Goal: Information Seeking & Learning: Learn about a topic

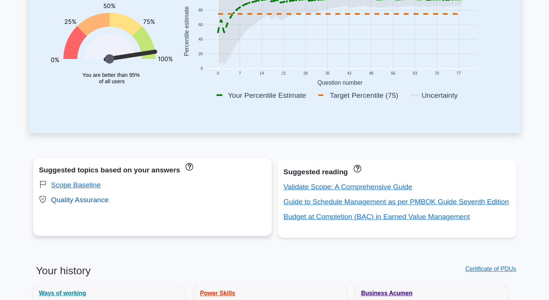
click at [83, 202] on link "Quality Assurance" at bounding box center [80, 200] width 58 height 8
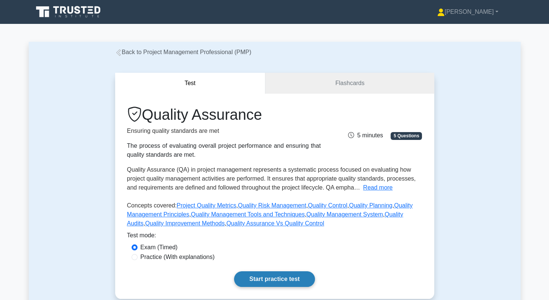
click at [280, 281] on link "Start practice test" at bounding box center [274, 279] width 81 height 16
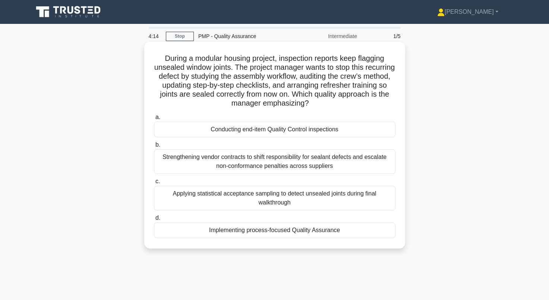
click at [193, 208] on div "Applying statistical acceptance sampling to detect unsealed joints during final…" at bounding box center [275, 198] width 242 height 25
click at [154, 184] on input "c. Applying statistical acceptance sampling to detect unsealed joints during fi…" at bounding box center [154, 181] width 0 height 5
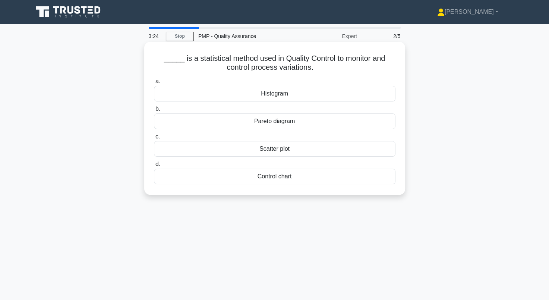
click at [237, 183] on div "Control chart" at bounding box center [275, 177] width 242 height 16
click at [154, 167] on input "d. Control chart" at bounding box center [154, 164] width 0 height 5
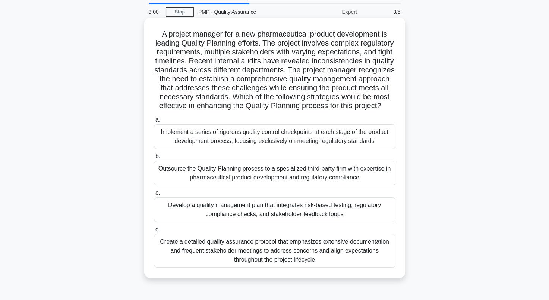
scroll to position [37, 0]
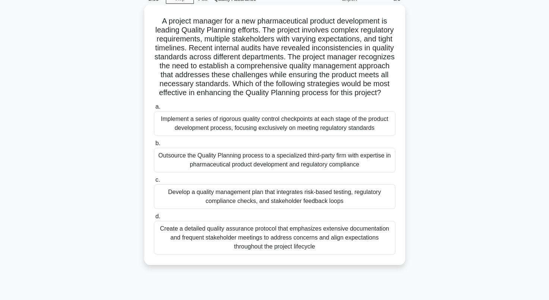
click at [259, 204] on div "Develop a quality management plan that integrates risk-based testing, regulator…" at bounding box center [275, 196] width 242 height 25
click at [154, 182] on input "c. Develop a quality management plan that integrates risk-based testing, regula…" at bounding box center [154, 179] width 0 height 5
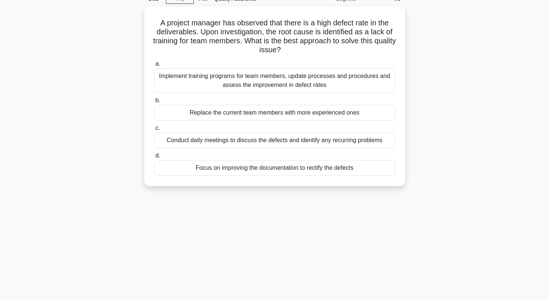
scroll to position [0, 0]
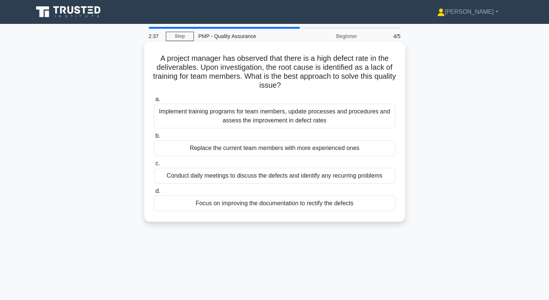
click at [338, 113] on div "Implement training programs for team members, update processes and procedures a…" at bounding box center [275, 116] width 242 height 25
click at [154, 102] on input "a. Implement training programs for team members, update processes and procedure…" at bounding box center [154, 99] width 0 height 5
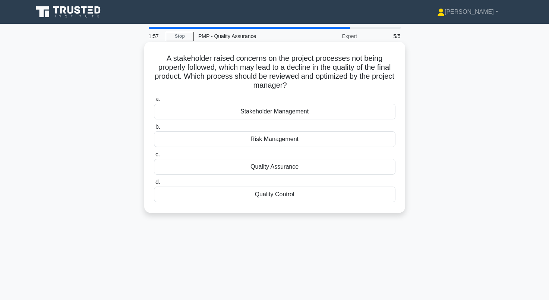
click at [340, 169] on div "Quality Assurance" at bounding box center [275, 167] width 242 height 16
click at [154, 157] on input "c. Quality Assurance" at bounding box center [154, 154] width 0 height 5
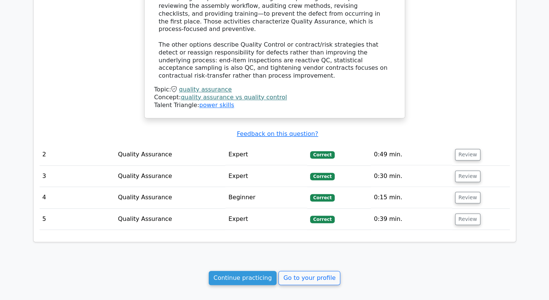
scroll to position [634, 0]
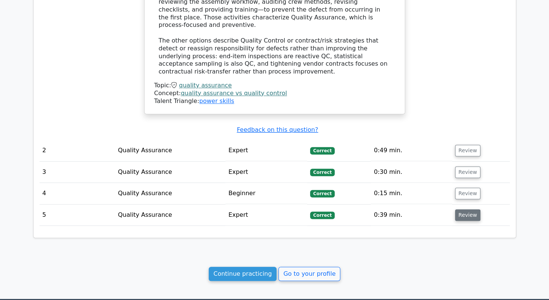
click at [466, 209] on button "Review" at bounding box center [467, 215] width 25 height 12
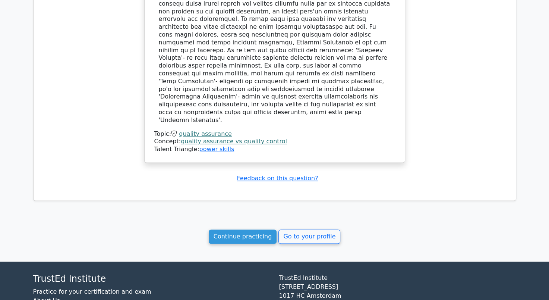
scroll to position [1065, 0]
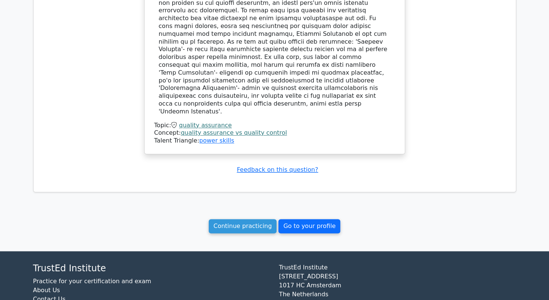
click at [315, 219] on link "Go to your profile" at bounding box center [309, 226] width 62 height 14
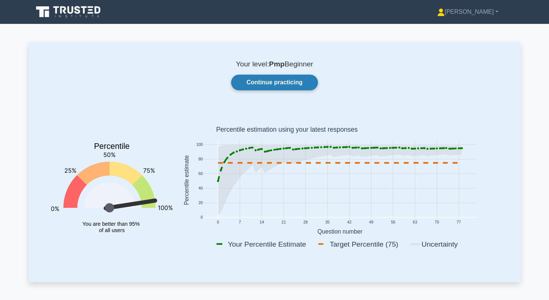
click at [249, 87] on link "Continue practicing" at bounding box center [274, 83] width 86 height 16
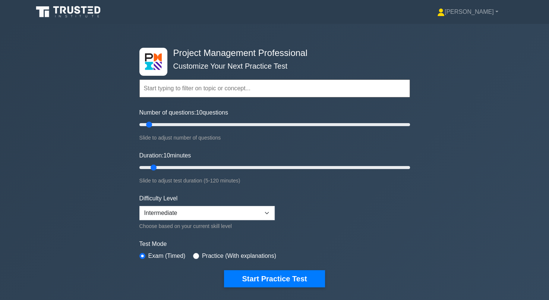
click at [246, 88] on input "text" at bounding box center [274, 88] width 271 height 18
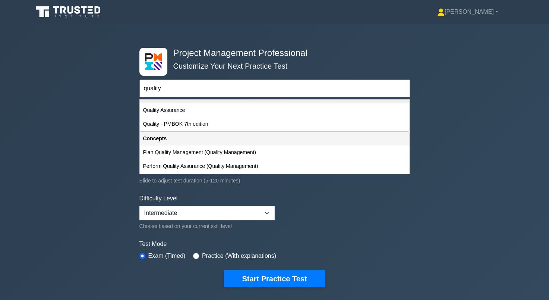
scroll to position [37, 0]
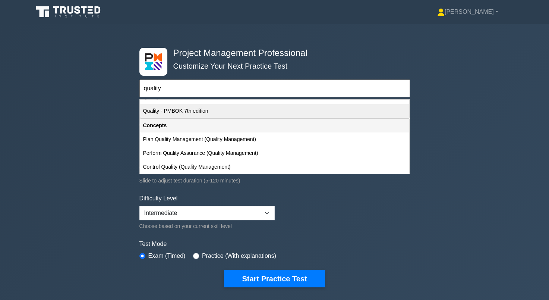
click at [231, 114] on div "Quality - PMBOK 7th edition" at bounding box center [274, 111] width 269 height 14
type input "Quality - PMBOK 7th edition"
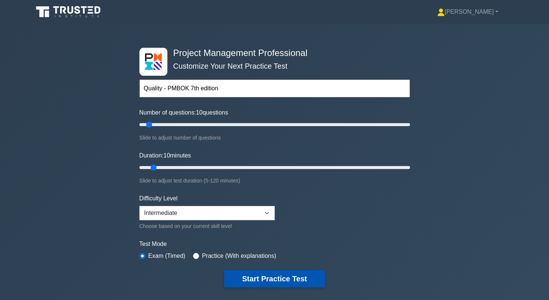
click at [290, 281] on button "Start Practice Test" at bounding box center [274, 278] width 101 height 17
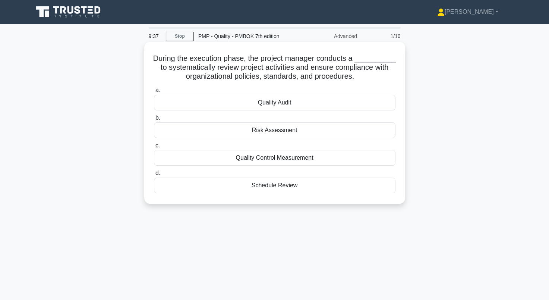
click at [276, 103] on div "Quality Audit" at bounding box center [275, 103] width 242 height 16
click at [154, 93] on input "a. Quality Audit" at bounding box center [154, 90] width 0 height 5
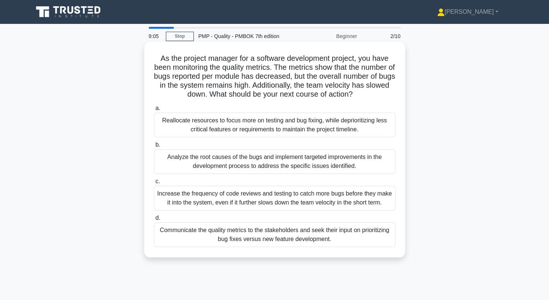
click at [162, 157] on div "Analyze the root causes of the bugs and implement targeted improvements in the …" at bounding box center [275, 161] width 242 height 25
click at [154, 147] on input "b. Analyze the root causes of the bugs and implement targeted improvements in t…" at bounding box center [154, 144] width 0 height 5
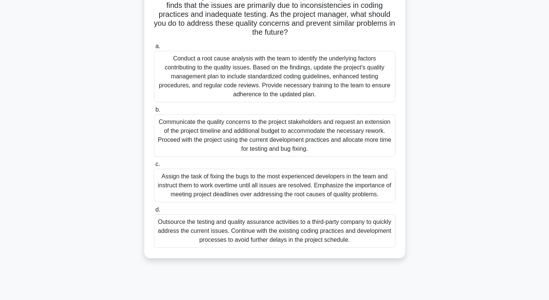
scroll to position [71, 0]
click at [203, 59] on div "Conduct a root cause analysis with the team to identify the underlying factors …" at bounding box center [275, 75] width 242 height 51
click at [154, 48] on input "a. Conduct a root cause analysis with the team to identify the underlying facto…" at bounding box center [154, 46] width 0 height 5
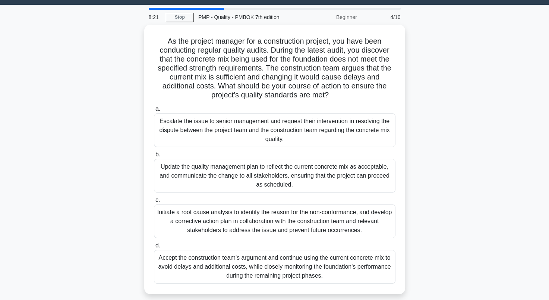
scroll to position [19, 0]
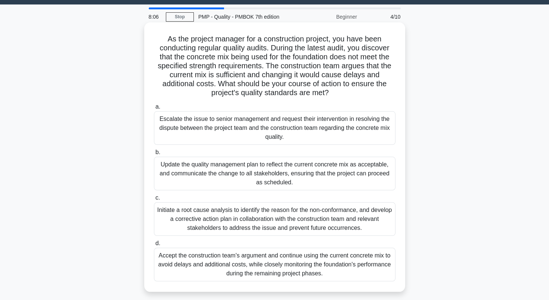
click at [178, 218] on div "Initiate a root cause analysis to identify the reason for the non-conformance, …" at bounding box center [275, 219] width 242 height 34
click at [154, 200] on input "c. Initiate a root cause analysis to identify the reason for the non-conformanc…" at bounding box center [154, 197] width 0 height 5
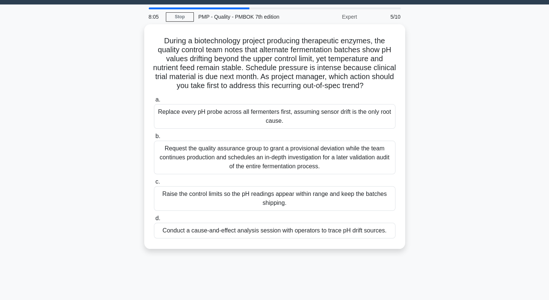
scroll to position [0, 0]
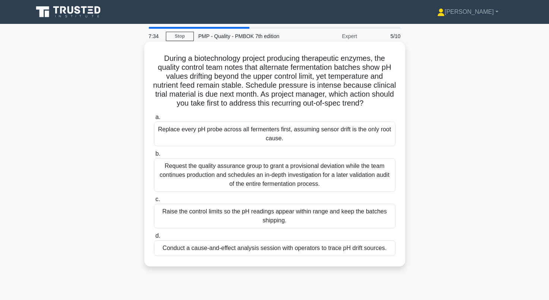
click at [160, 256] on div "Conduct a cause-and-effect analysis session with operators to trace pH drift so…" at bounding box center [275, 248] width 242 height 16
click at [154, 238] on input "d. Conduct a cause-and-effect analysis session with operators to trace pH drift…" at bounding box center [154, 235] width 0 height 5
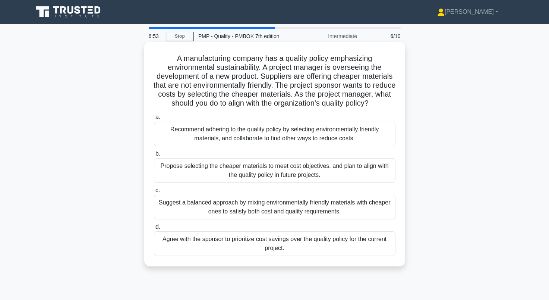
click at [231, 136] on div "Recommend adhering to the quality policy by selecting environmentally friendly …" at bounding box center [275, 134] width 242 height 25
click at [154, 120] on input "a. Recommend adhering to the quality policy by selecting environmentally friend…" at bounding box center [154, 117] width 0 height 5
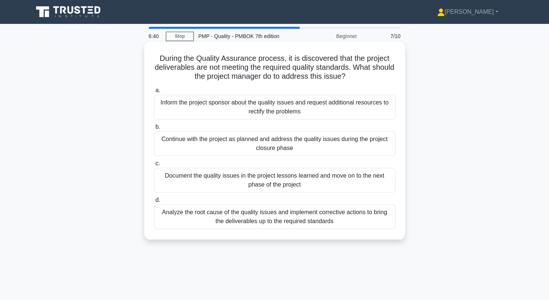
click at [181, 220] on div "Analyze the root cause of the quality issues and implement corrective actions t…" at bounding box center [275, 216] width 242 height 25
click at [154, 202] on input "d. Analyze the root cause of the quality issues and implement corrective action…" at bounding box center [154, 200] width 0 height 5
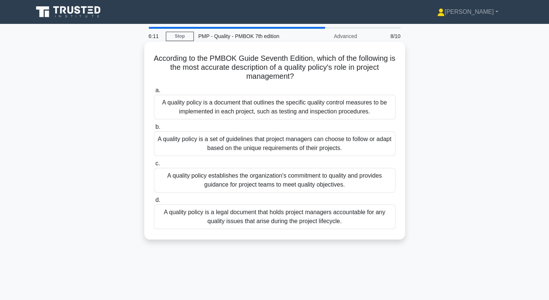
click at [204, 177] on div "A quality policy establishes the organization's commitment to quality and provi…" at bounding box center [275, 180] width 242 height 25
click at [154, 166] on input "c. A quality policy establishes the organization's commitment to quality and pr…" at bounding box center [154, 163] width 0 height 5
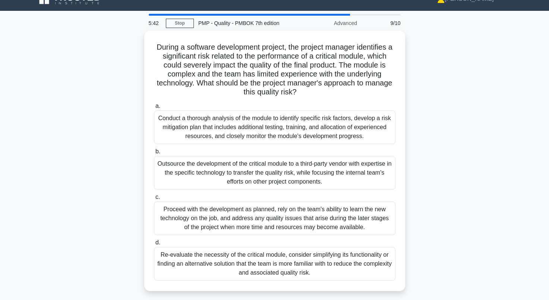
scroll to position [13, 0]
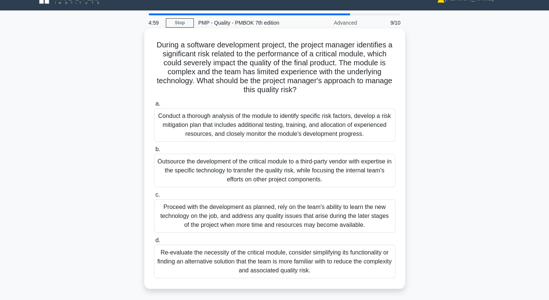
click at [306, 163] on div "Outsource the development of the critical module to a third-party vendor with e…" at bounding box center [275, 171] width 242 height 34
click at [154, 152] on input "b. Outsource the development of the critical module to a third-party vendor wit…" at bounding box center [154, 149] width 0 height 5
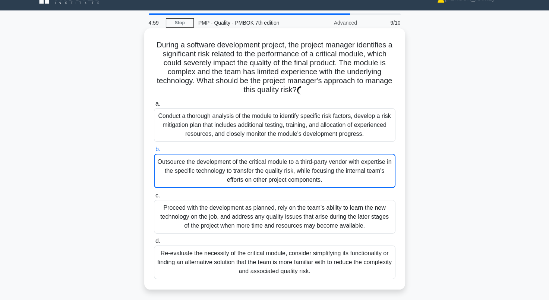
scroll to position [0, 0]
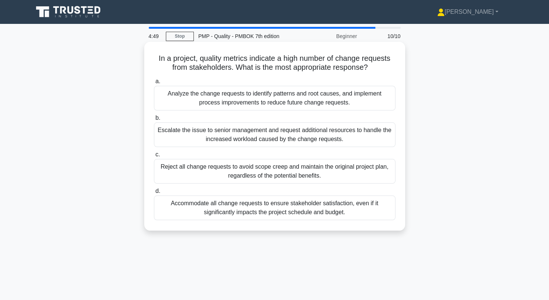
click at [188, 92] on div "Analyze the change requests to identify patterns and root causes, and implement…" at bounding box center [275, 98] width 242 height 25
click at [154, 84] on input "a. Analyze the change requests to identify patterns and root causes, and implem…" at bounding box center [154, 81] width 0 height 5
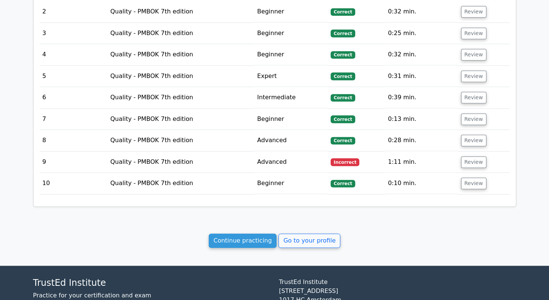
scroll to position [819, 0]
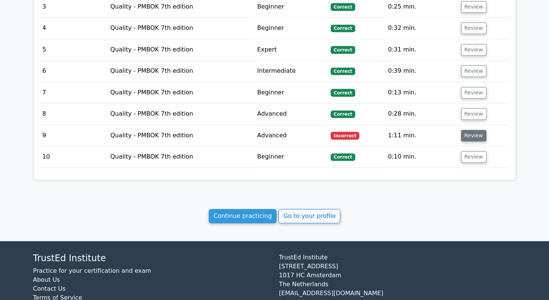
click at [472, 130] on button "Review" at bounding box center [473, 136] width 25 height 12
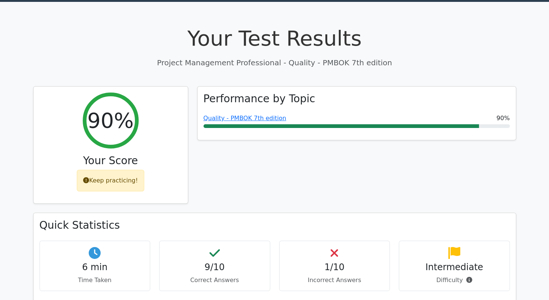
scroll to position [0, 0]
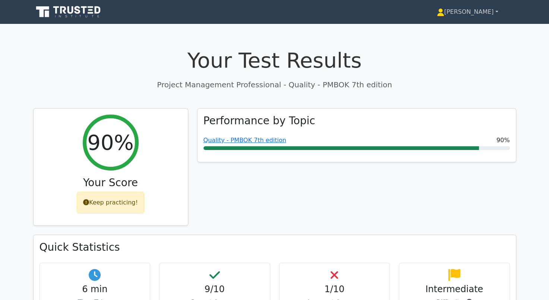
click at [443, 11] on icon at bounding box center [440, 11] width 4 height 4
click at [494, 12] on link "[PERSON_NAME]" at bounding box center [467, 11] width 97 height 15
click at [495, 12] on link "[PERSON_NAME]" at bounding box center [467, 11] width 97 height 15
click at [81, 3] on link at bounding box center [69, 12] width 72 height 18
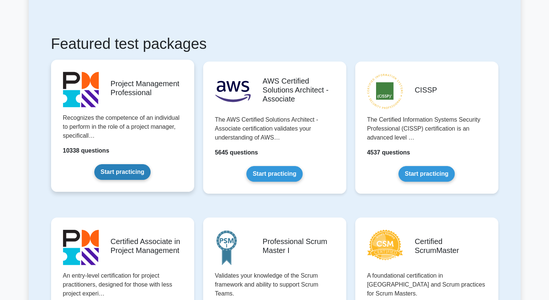
scroll to position [112, 0]
click at [137, 179] on link "Start practicing" at bounding box center [122, 172] width 56 height 16
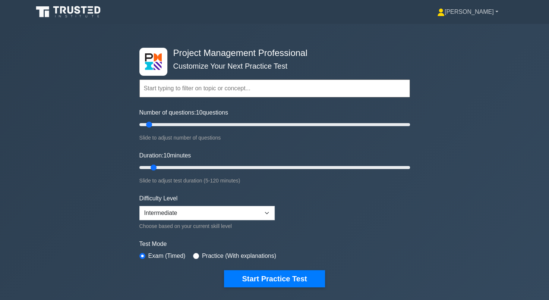
click at [492, 13] on link "[PERSON_NAME]" at bounding box center [467, 11] width 97 height 15
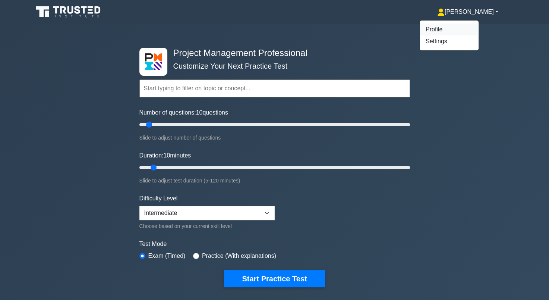
click at [476, 31] on link "Profile" at bounding box center [449, 29] width 59 height 12
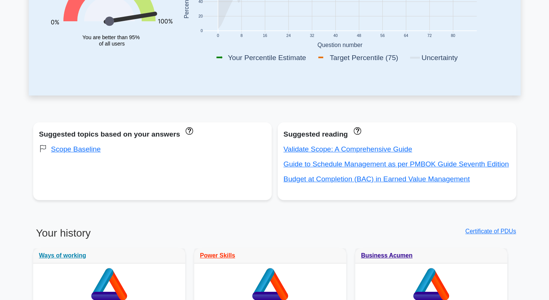
scroll to position [224, 0]
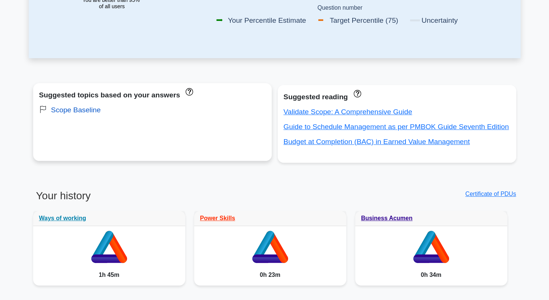
click at [82, 111] on link "Scope Baseline" at bounding box center [76, 110] width 50 height 8
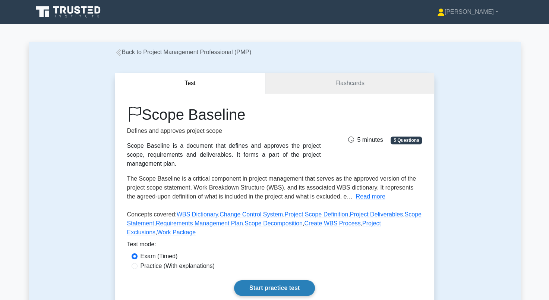
click at [254, 286] on link "Start practice test" at bounding box center [274, 288] width 81 height 16
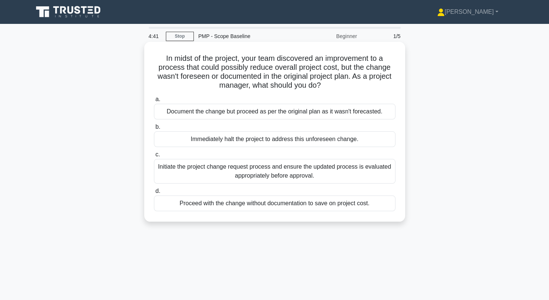
click at [196, 171] on div "Initiate the project change request process and ensure the updated process is e…" at bounding box center [275, 171] width 242 height 25
click at [154, 157] on input "c. Initiate the project change request process and ensure the updated process i…" at bounding box center [154, 154] width 0 height 5
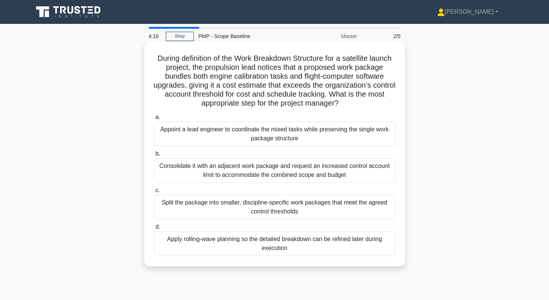
click at [343, 207] on div "Split the package into smaller, discipline-specific work packages that meet the…" at bounding box center [275, 207] width 242 height 25
click at [154, 193] on input "c. Split the package into smaller, discipline-specific work packages that meet …" at bounding box center [154, 190] width 0 height 5
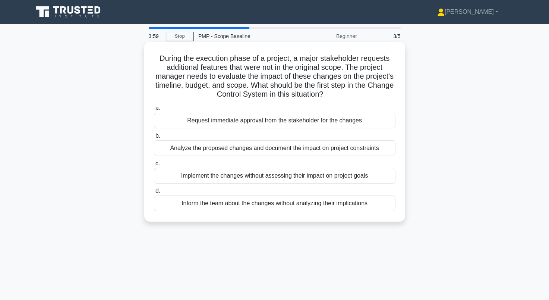
click at [352, 148] on div "Analyze the proposed changes and document the impact on project constraints" at bounding box center [275, 148] width 242 height 16
click at [154, 138] on input "b. Analyze the proposed changes and document the impact on project constraints" at bounding box center [154, 135] width 0 height 5
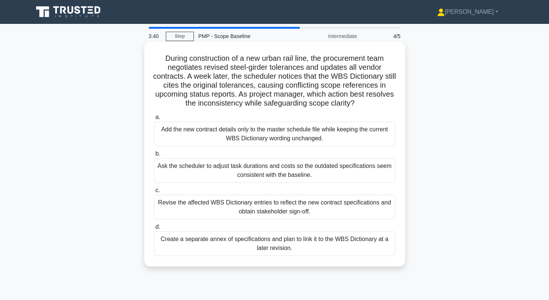
click at [182, 210] on div "Revise the affected WBS Dictionary entries to reflect the new contract specific…" at bounding box center [275, 207] width 242 height 25
click at [154, 193] on input "c. Revise the affected WBS Dictionary entries to reflect the new contract speci…" at bounding box center [154, 190] width 0 height 5
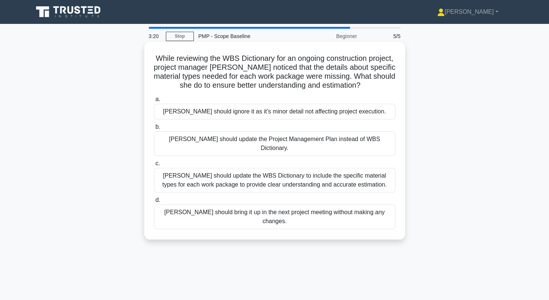
click at [210, 168] on div "Melissa should update the WBS Dictionary to include the specific material types…" at bounding box center [275, 180] width 242 height 25
click at [154, 166] on input "c. Melissa should update the WBS Dictionary to include the specific material ty…" at bounding box center [154, 163] width 0 height 5
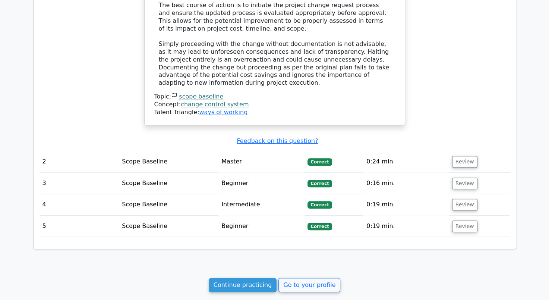
scroll to position [596, 0]
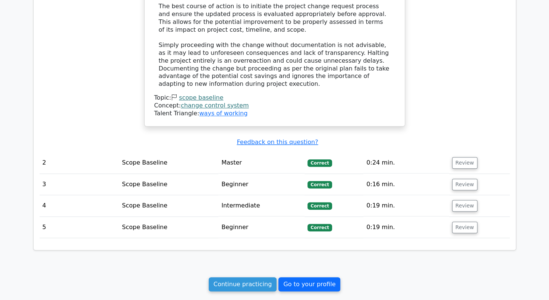
click at [301, 277] on link "Go to your profile" at bounding box center [309, 284] width 62 height 14
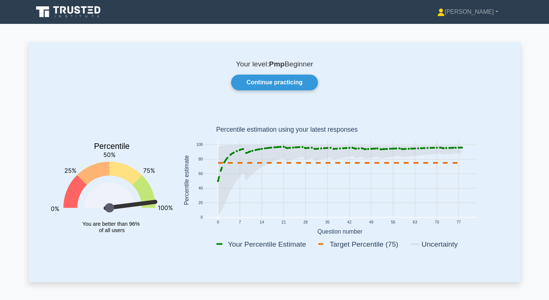
click at [317, 135] on rect at bounding box center [340, 181] width 326 height 147
click at [327, 155] on icon at bounding box center [340, 180] width 244 height 71
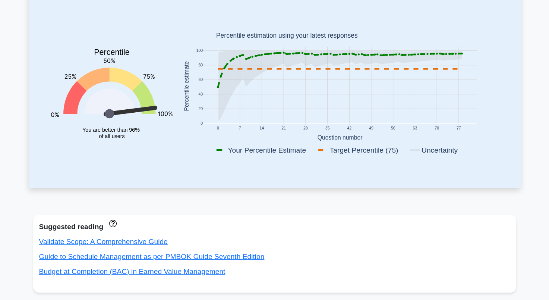
scroll to position [75, 0]
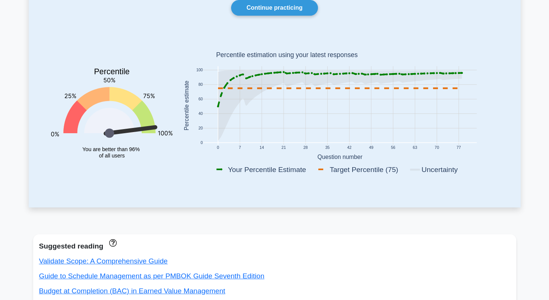
click at [142, 132] on icon at bounding box center [143, 117] width 23 height 32
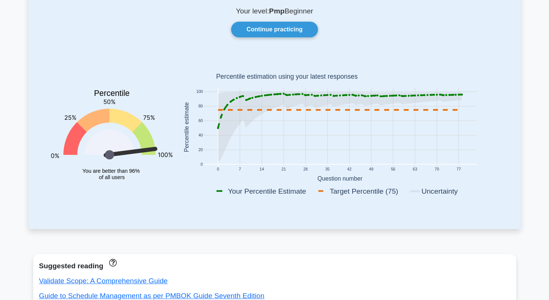
scroll to position [0, 0]
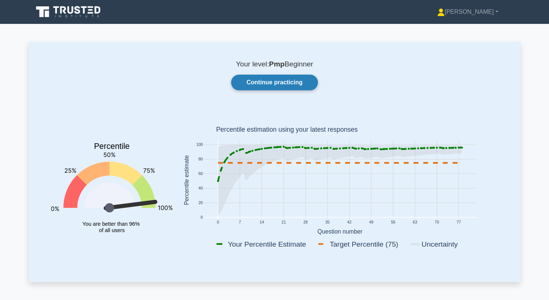
click at [240, 84] on link "Continue practicing" at bounding box center [274, 83] width 86 height 16
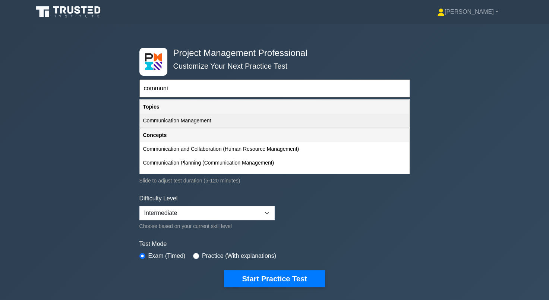
click at [154, 121] on div "Communication Management" at bounding box center [274, 121] width 269 height 14
type input "Communication Management"
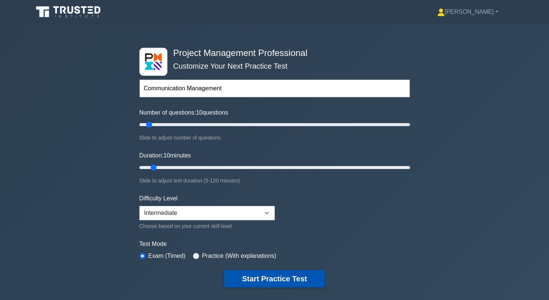
click at [237, 274] on button "Start Practice Test" at bounding box center [274, 278] width 101 height 17
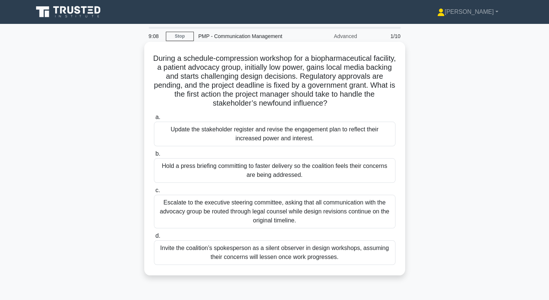
click at [197, 198] on div "Escalate to the executive steering committee, asking that all communication wit…" at bounding box center [275, 212] width 242 height 34
click at [154, 193] on input "c. Escalate to the executive steering committee, asking that all communication …" at bounding box center [154, 190] width 0 height 5
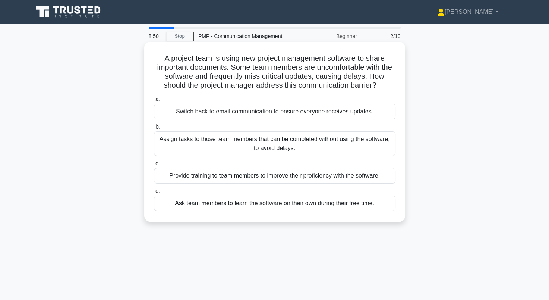
click at [233, 177] on div "Provide training to team members to improve their proficiency with the software." at bounding box center [275, 176] width 242 height 16
click at [154, 166] on input "c. Provide training to team members to improve their proficiency with the softw…" at bounding box center [154, 163] width 0 height 5
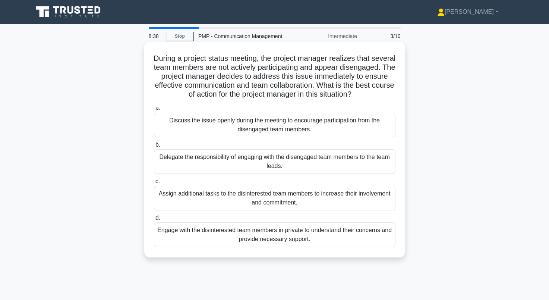
click at [203, 247] on div "Engage with the disinterested team members in private to understand their conce…" at bounding box center [275, 234] width 242 height 25
click at [154, 220] on input "d. Engage with the disinterested team members in private to understand their co…" at bounding box center [154, 217] width 0 height 5
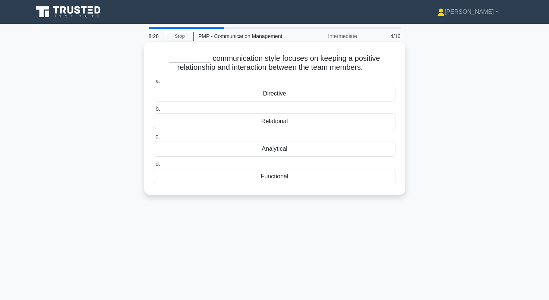
click at [306, 125] on div "Relational" at bounding box center [275, 121] width 242 height 16
click at [154, 111] on input "b. Relational" at bounding box center [154, 109] width 0 height 5
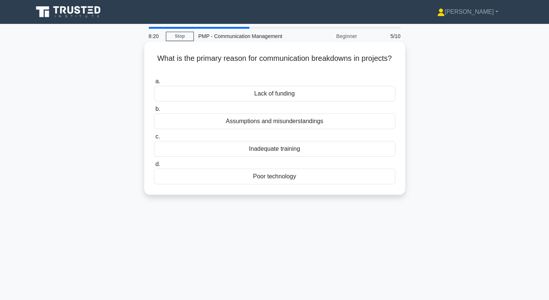
click at [281, 120] on div "Assumptions and misunderstandings" at bounding box center [275, 121] width 242 height 16
click at [154, 111] on input "b. Assumptions and misunderstandings" at bounding box center [154, 109] width 0 height 5
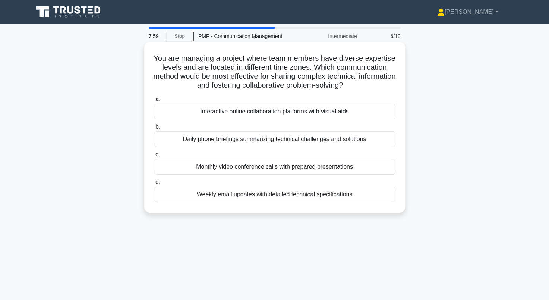
click at [243, 108] on div "Interactive online collaboration platforms with visual aids" at bounding box center [275, 112] width 242 height 16
click at [154, 102] on input "a. Interactive online collaboration platforms with visual aids" at bounding box center [154, 99] width 0 height 5
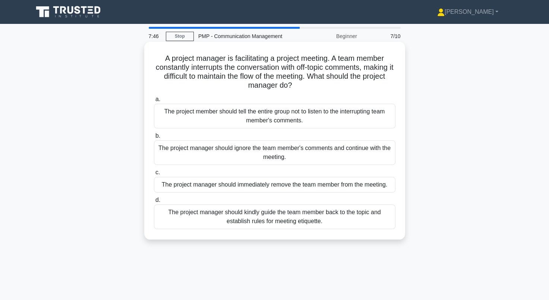
click at [195, 217] on div "The project manager should kindly guide the team member back to the topic and e…" at bounding box center [275, 216] width 242 height 25
click at [154, 202] on input "d. The project manager should kindly guide the team member back to the topic an…" at bounding box center [154, 200] width 0 height 5
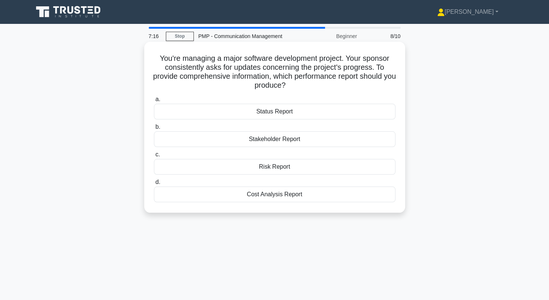
click at [312, 116] on div "Status Report" at bounding box center [275, 112] width 242 height 16
click at [154, 102] on input "a. Status Report" at bounding box center [154, 99] width 0 height 5
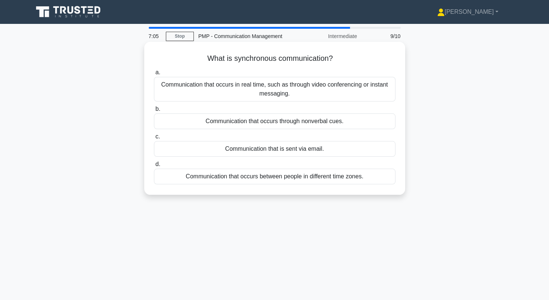
click at [264, 89] on div "Communication that occurs in real time, such as through video conferencing or i…" at bounding box center [275, 89] width 242 height 25
click at [154, 75] on input "a. Communication that occurs in real time, such as through video conferencing o…" at bounding box center [154, 72] width 0 height 5
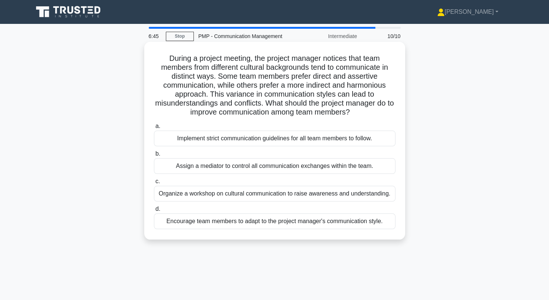
click at [286, 192] on div "Organize a workshop on cultural communication to raise awareness and understand…" at bounding box center [275, 194] width 242 height 16
click at [154, 184] on input "c. Organize a workshop on cultural communication to raise awareness and underst…" at bounding box center [154, 181] width 0 height 5
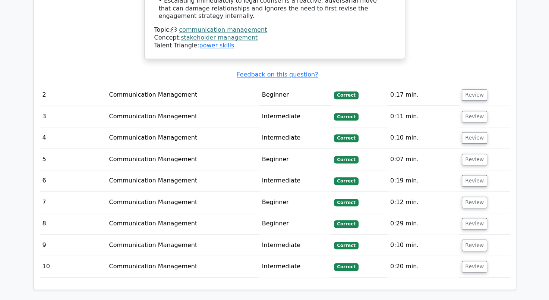
scroll to position [884, 0]
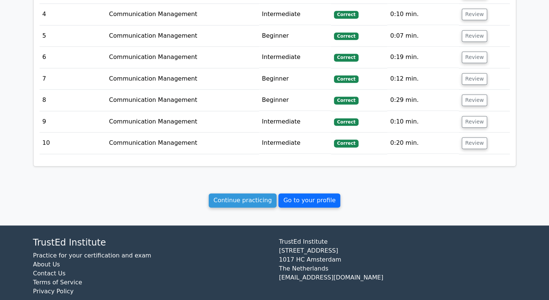
click at [315, 193] on link "Go to your profile" at bounding box center [309, 200] width 62 height 14
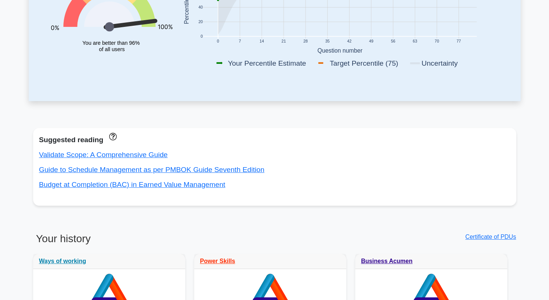
scroll to position [186, 0]
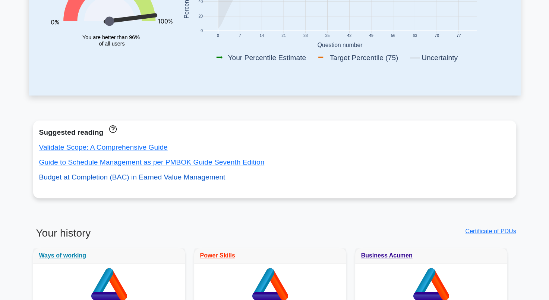
click at [164, 176] on link "Budget at Completion (BAC) in Earned Value Management" at bounding box center [132, 177] width 186 height 8
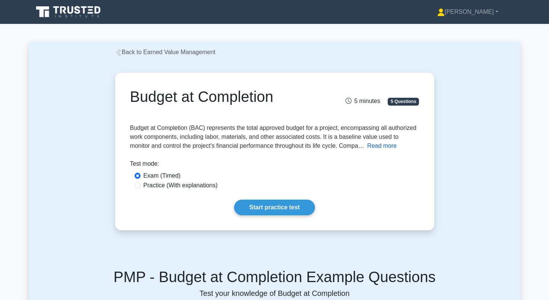
click at [367, 147] on button "Read more" at bounding box center [381, 145] width 29 height 9
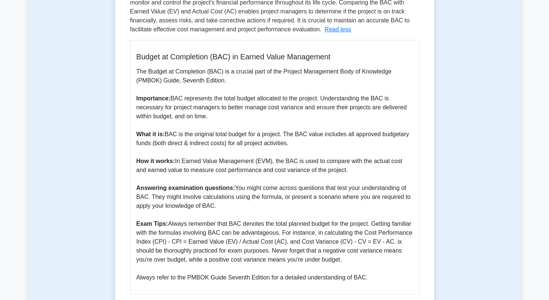
scroll to position [203, 0]
